Goal: Entertainment & Leisure: Consume media (video, audio)

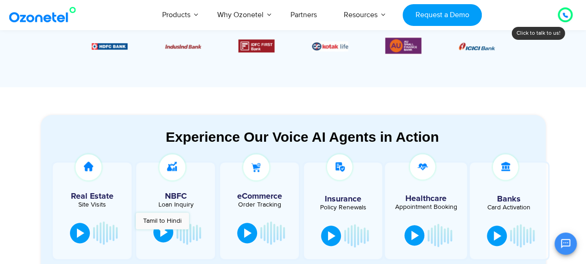
click at [162, 234] on div at bounding box center [163, 231] width 7 height 9
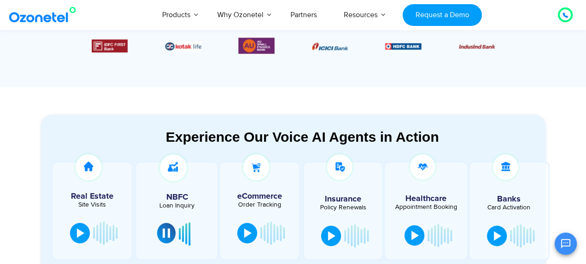
click at [162, 234] on button at bounding box center [166, 233] width 19 height 20
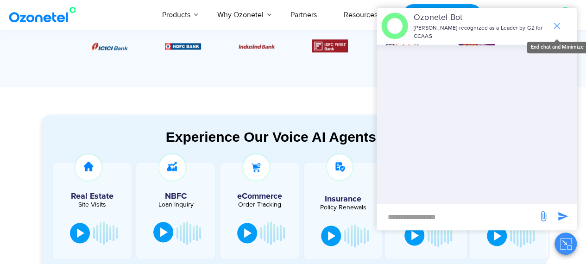
click at [556, 23] on icon "end chat or minimize" at bounding box center [556, 25] width 11 height 11
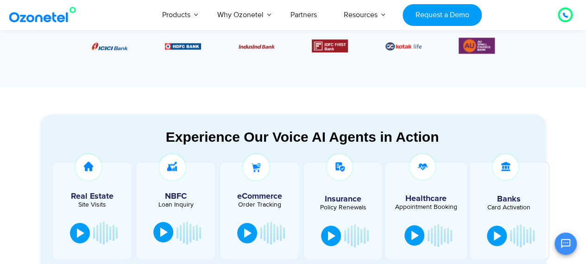
click at [158, 234] on button at bounding box center [163, 232] width 20 height 20
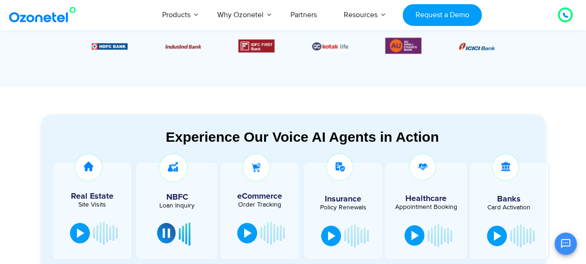
click at [162, 234] on button at bounding box center [166, 233] width 19 height 20
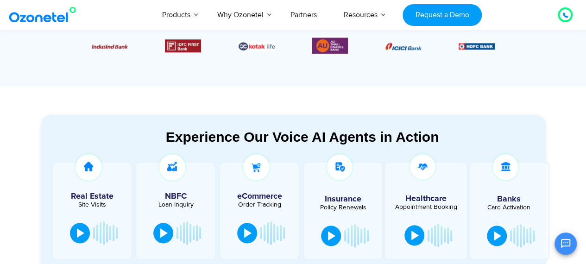
click at [501, 237] on div "OK Ozonetel Bot Ozonetel recognized as a Leader by G2 for CCAAS Chat Disconnect…" at bounding box center [477, 242] width 200 height 25
click at [496, 236] on div "OK Ozonetel Bot Ozonetel recognized as a Leader by G2 for CCAAS Chat Disconnect…" at bounding box center [477, 242] width 200 height 25
click at [499, 231] on div "OK Ozonetel Bot Ozonetel recognized as a Leader by G2 for CCAAS Chat Disconnect…" at bounding box center [477, 242] width 200 height 25
click at [497, 228] on button at bounding box center [497, 235] width 20 height 20
click at [497, 228] on button at bounding box center [497, 235] width 19 height 20
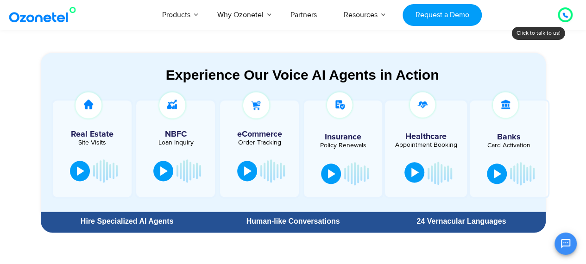
click at [413, 176] on div at bounding box center [414, 172] width 7 height 9
click at [413, 176] on div at bounding box center [413, 172] width 7 height 9
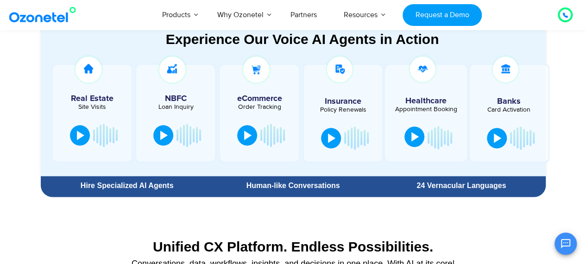
scroll to position [522, 0]
